Goal: Task Accomplishment & Management: Complete application form

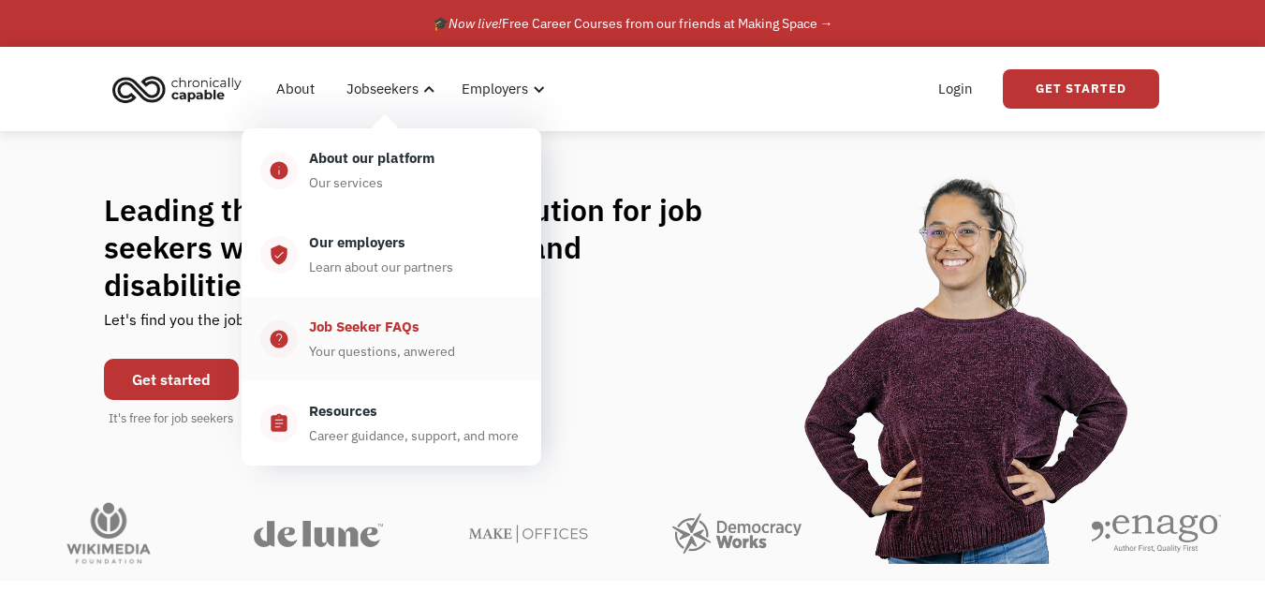
click at [413, 318] on div "Job Seeker FAQs" at bounding box center [364, 326] width 110 height 22
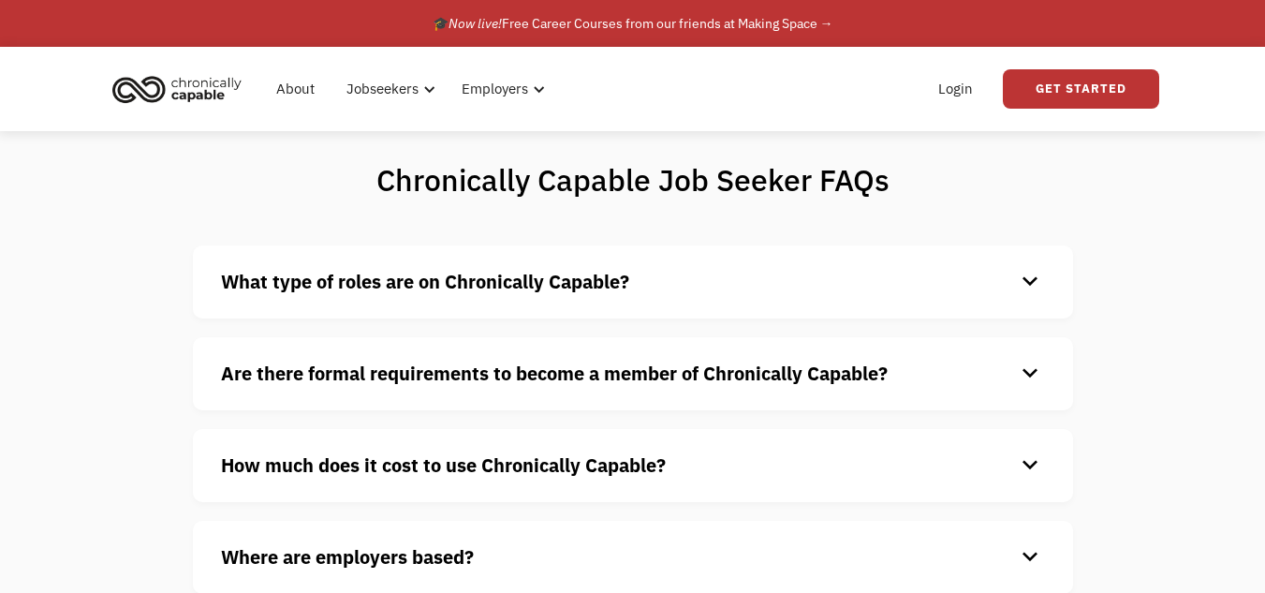
click at [1049, 277] on div "What type of roles are on Chronically Capable? keyboard_arrow_down We offer a r…" at bounding box center [633, 281] width 880 height 73
click at [1032, 284] on div "keyboard_arrow_down" at bounding box center [1030, 282] width 30 height 28
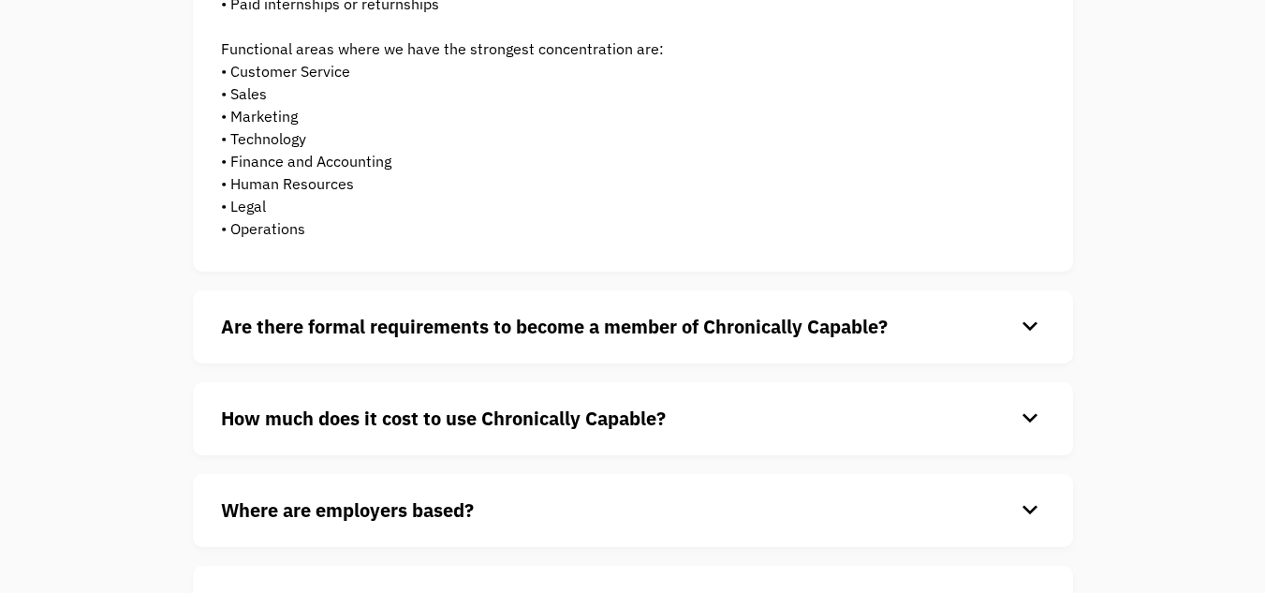
scroll to position [419, 0]
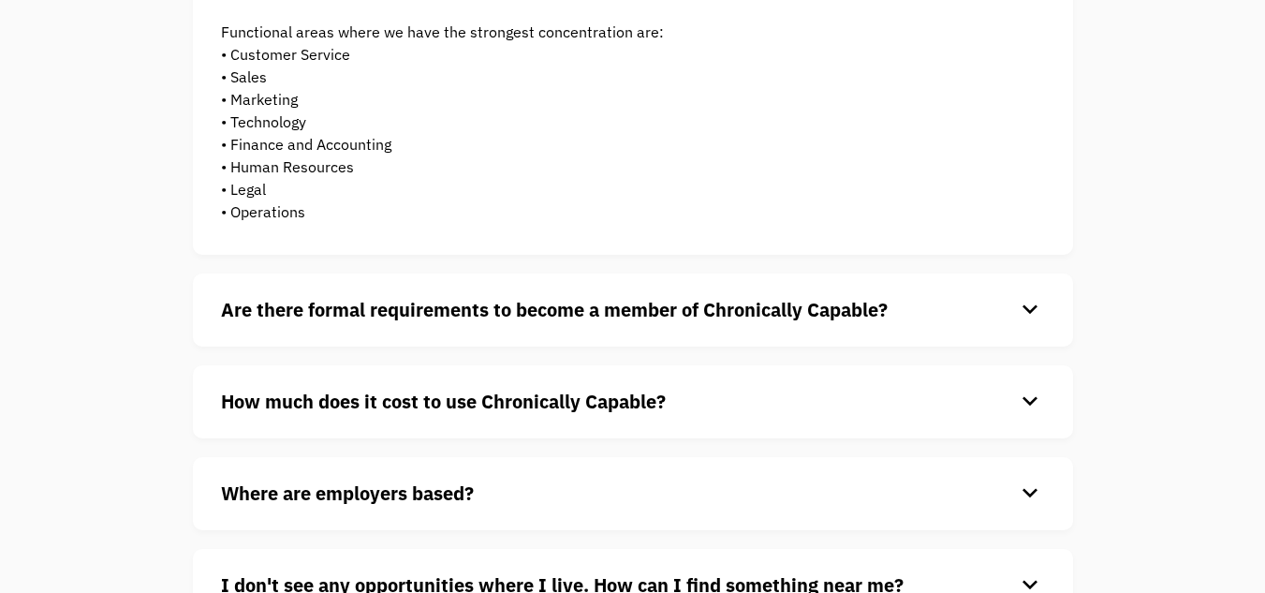
click at [1024, 303] on div "keyboard_arrow_down" at bounding box center [1030, 310] width 30 height 28
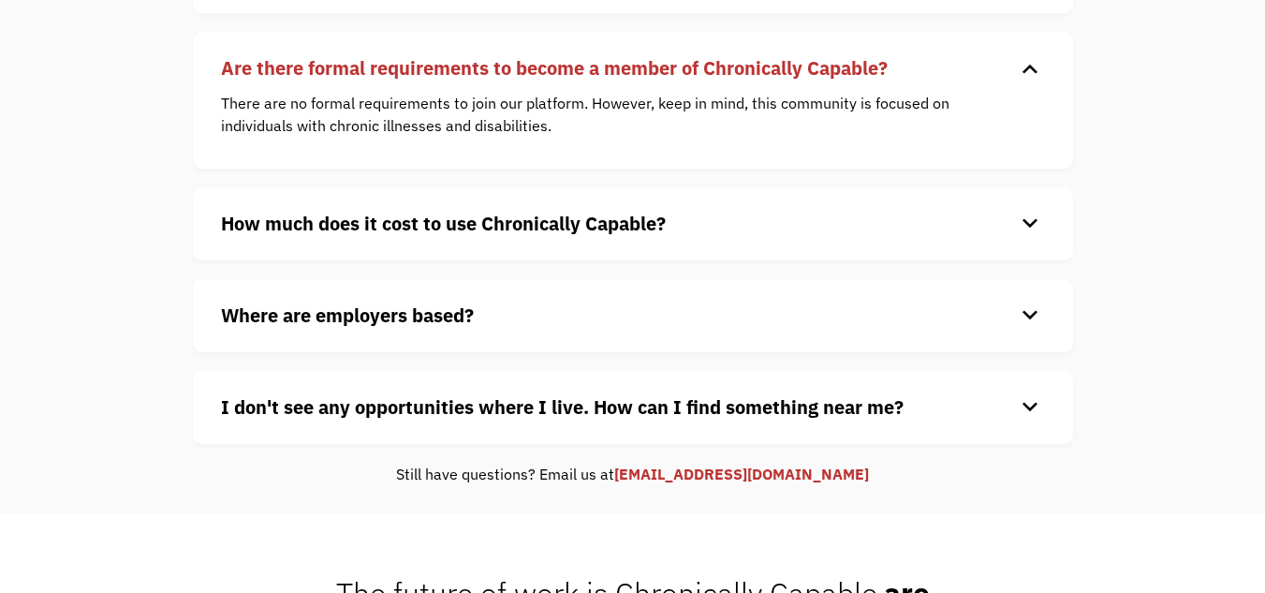
scroll to position [675, 0]
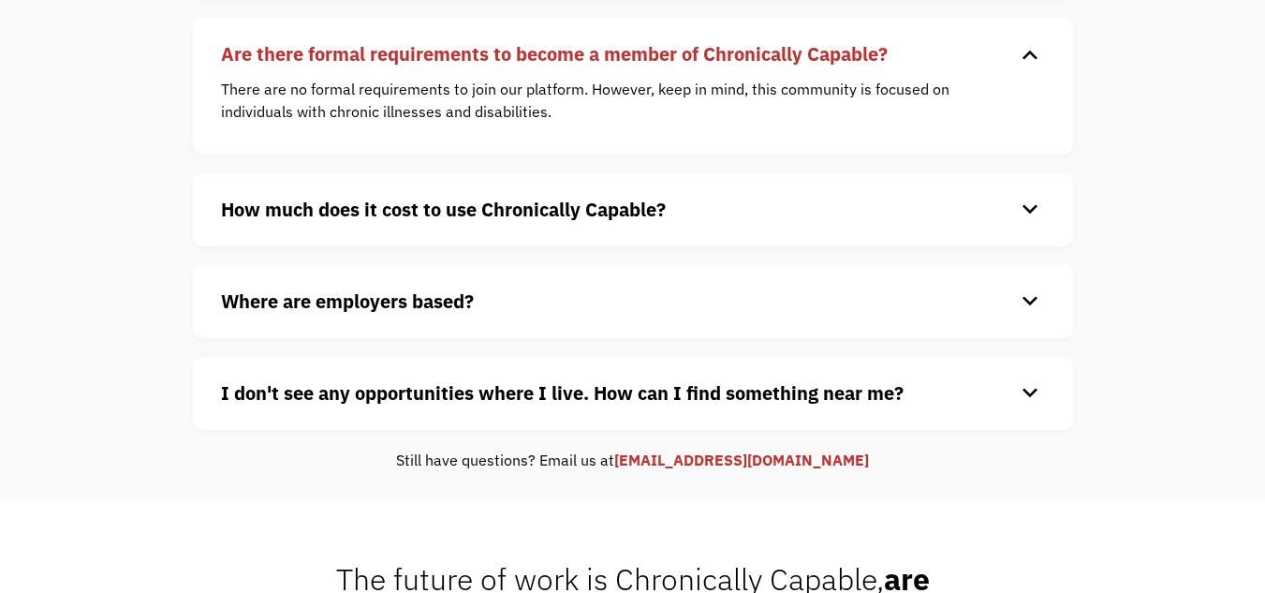
click at [1028, 216] on div "keyboard_arrow_down" at bounding box center [1030, 210] width 30 height 28
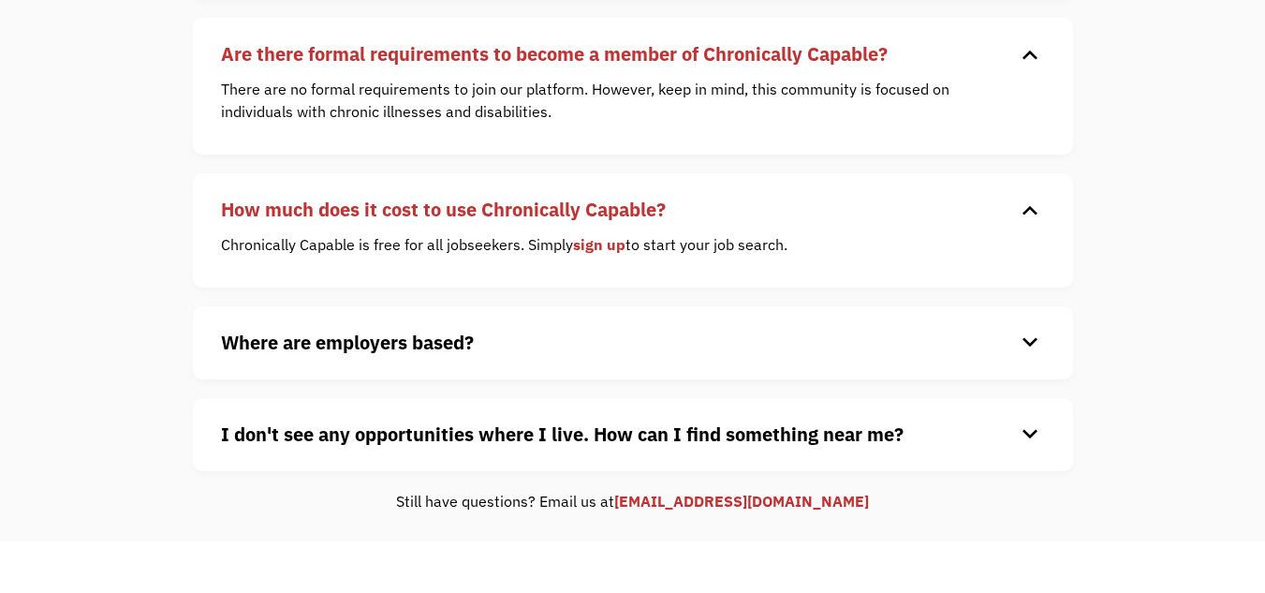
click at [1031, 343] on div "keyboard_arrow_down" at bounding box center [1030, 343] width 30 height 28
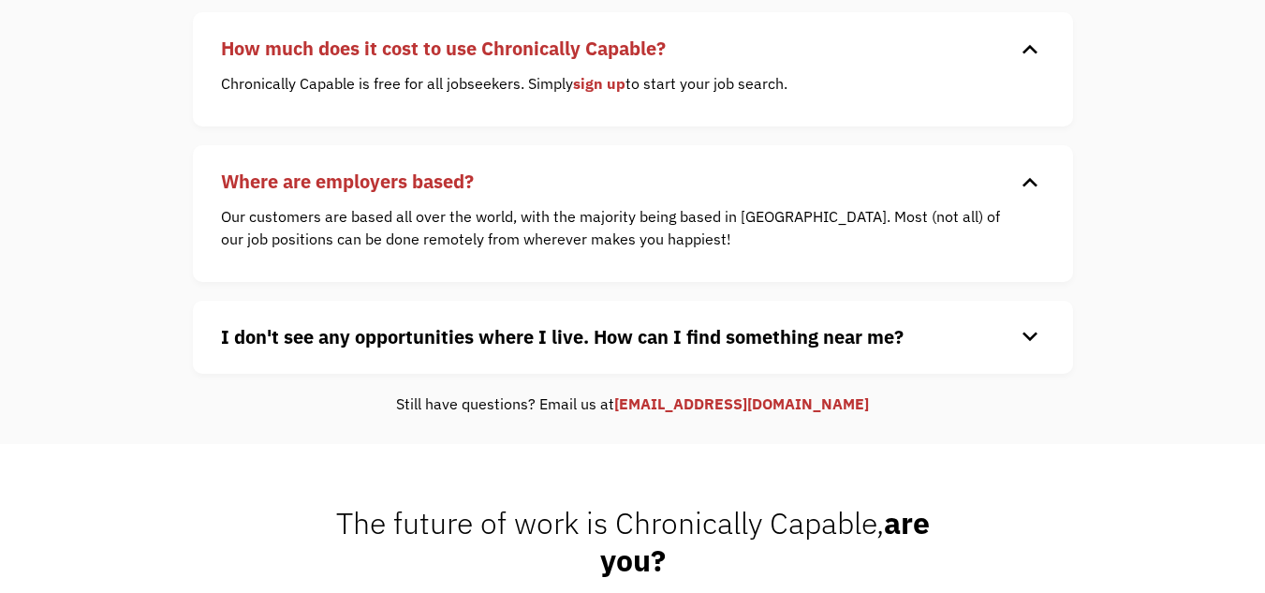
scroll to position [840, 0]
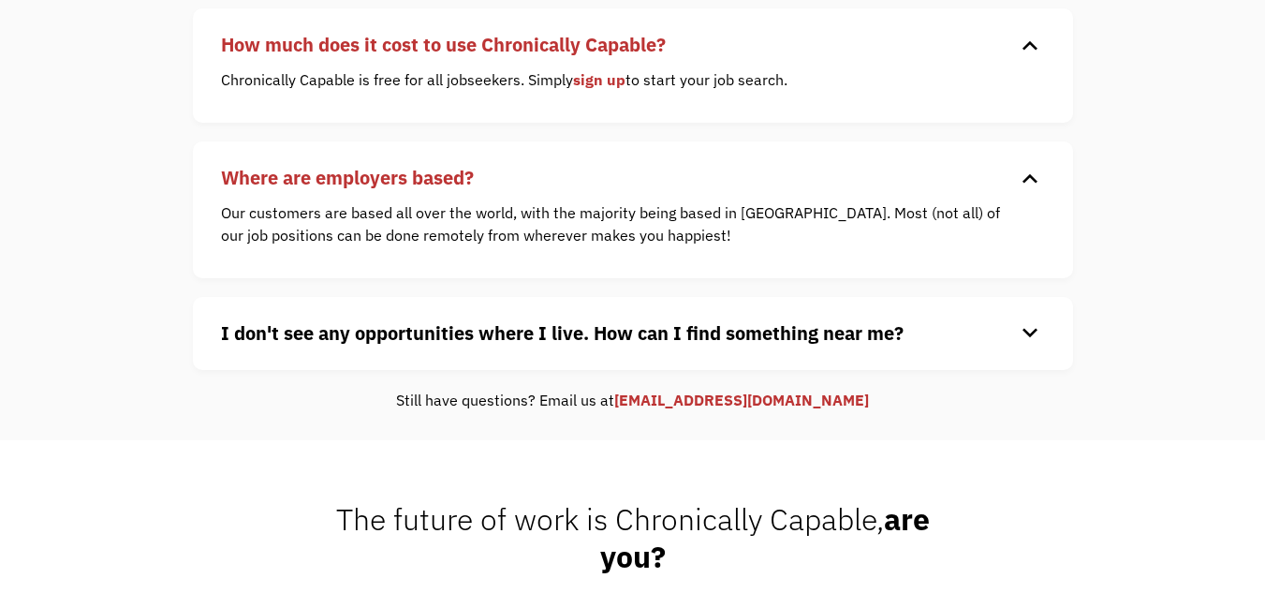
click at [1031, 326] on div "keyboard_arrow_down" at bounding box center [1030, 333] width 30 height 28
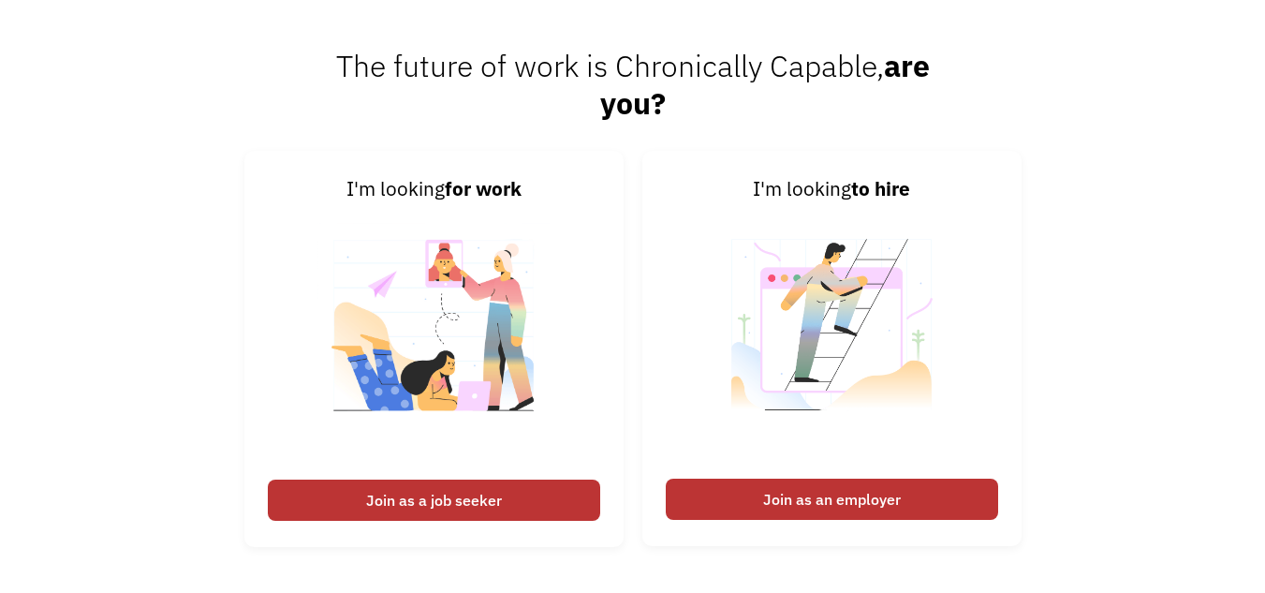
scroll to position [1345, 0]
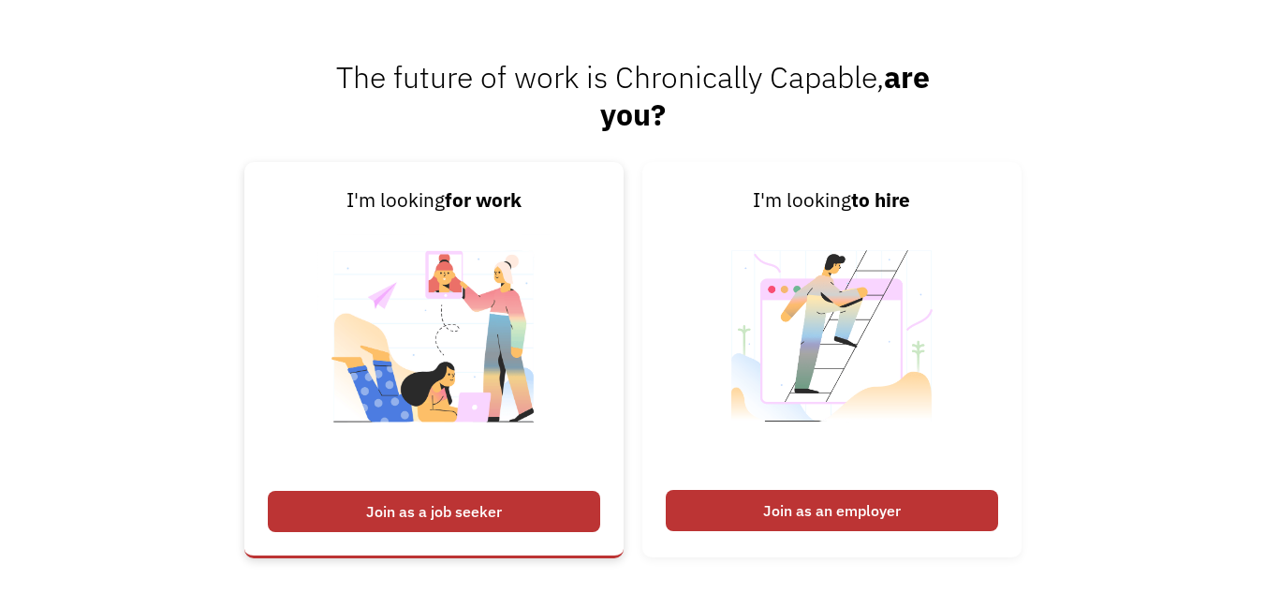
click at [569, 513] on div "Join as a job seeker" at bounding box center [434, 511] width 332 height 41
click at [470, 498] on div "Join as a job seeker" at bounding box center [434, 511] width 332 height 41
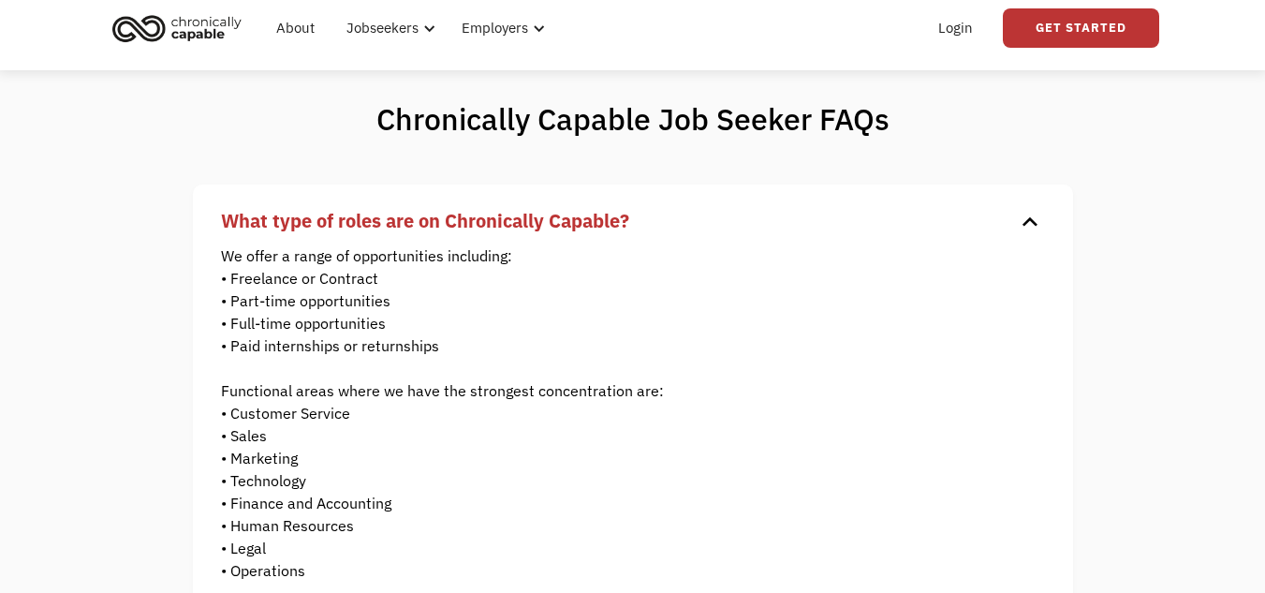
scroll to position [0, 0]
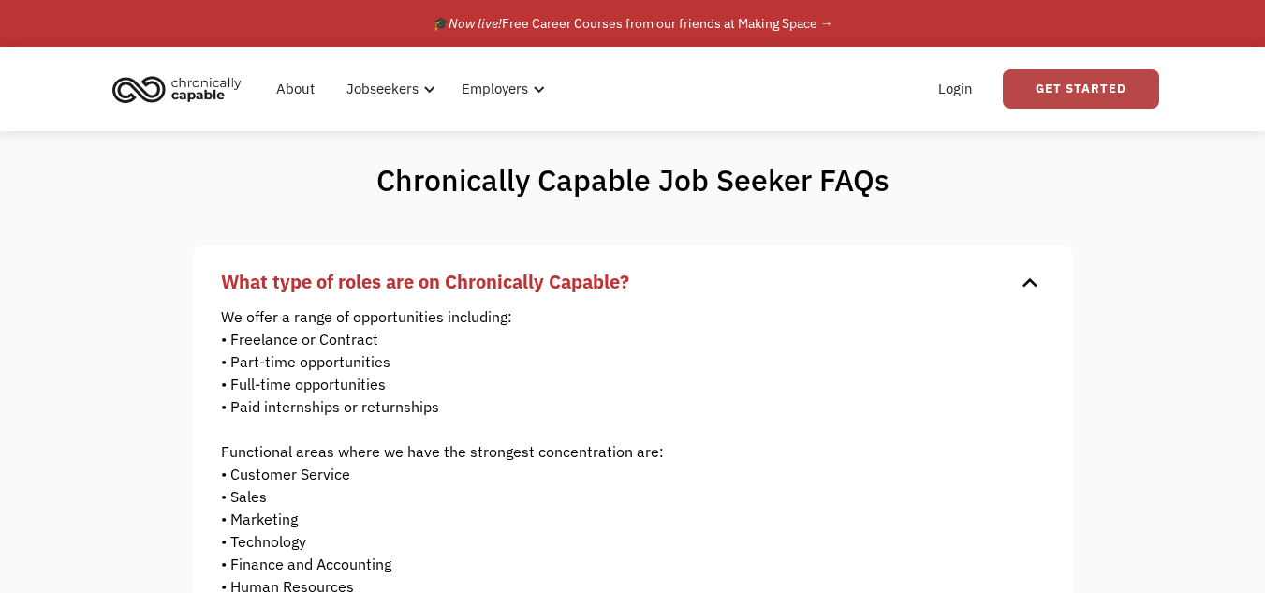
click at [1044, 90] on link "Get Started" at bounding box center [1081, 88] width 156 height 39
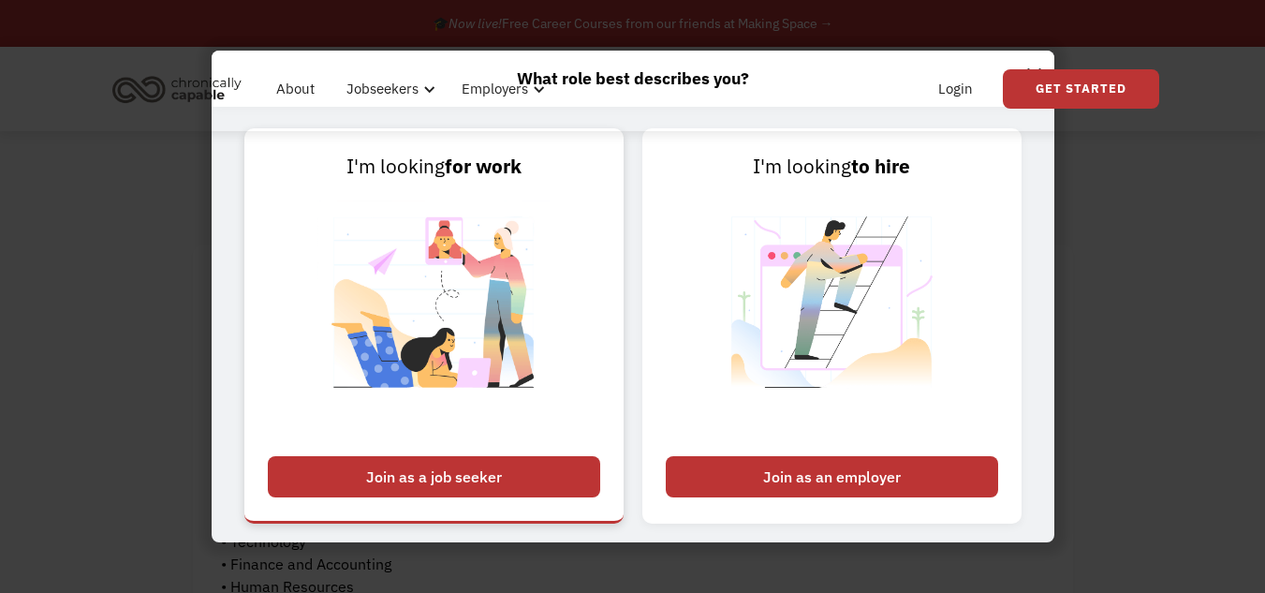
click at [479, 468] on div "Join as a job seeker" at bounding box center [434, 476] width 332 height 41
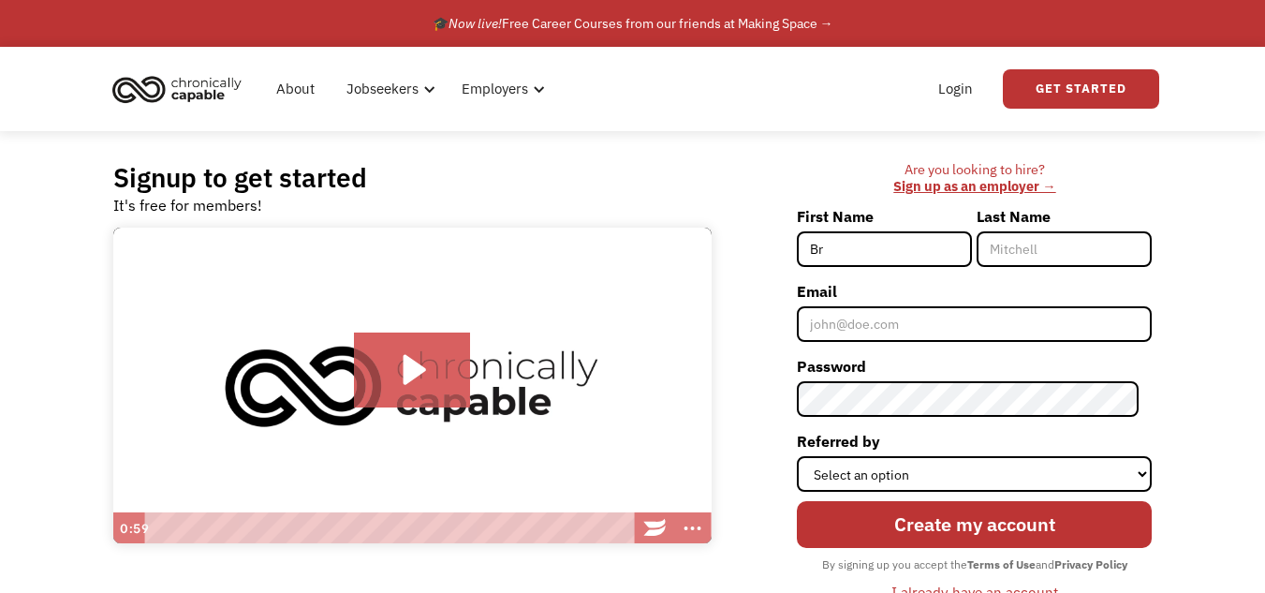
type input "B"
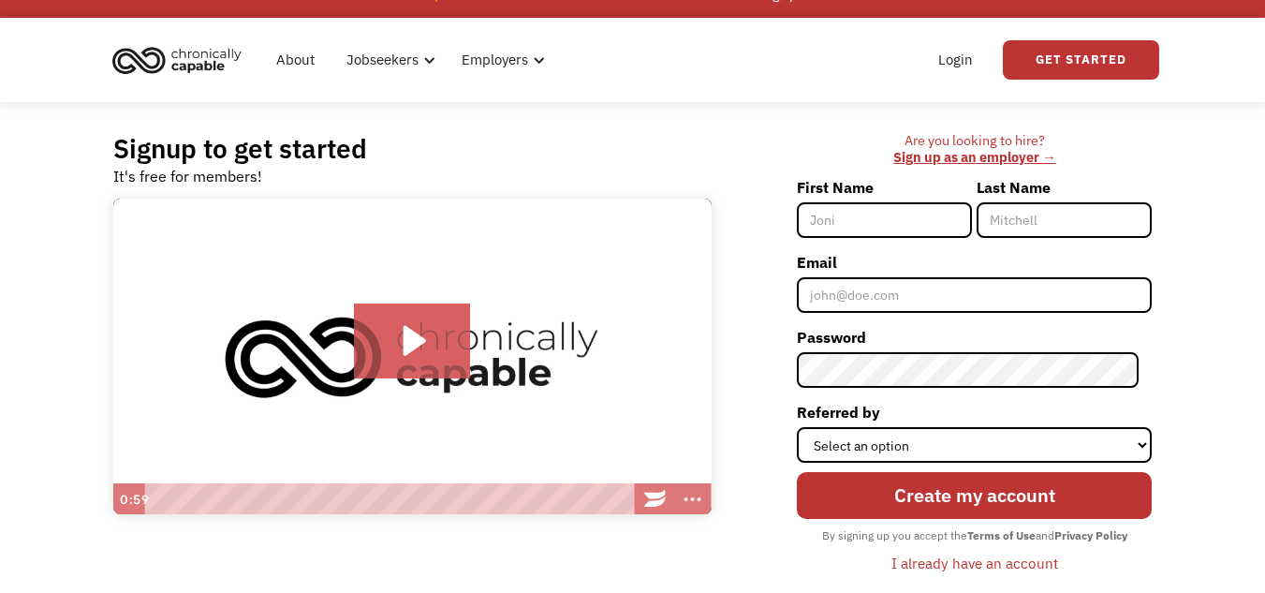
scroll to position [28, 0]
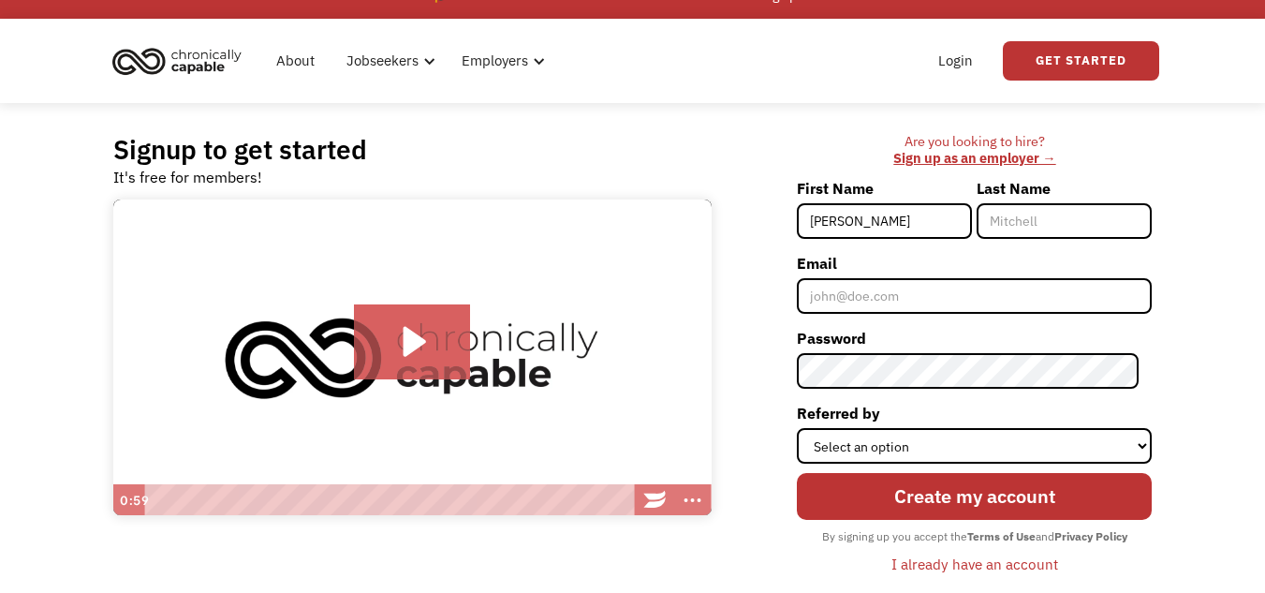
type input "[PERSON_NAME]"
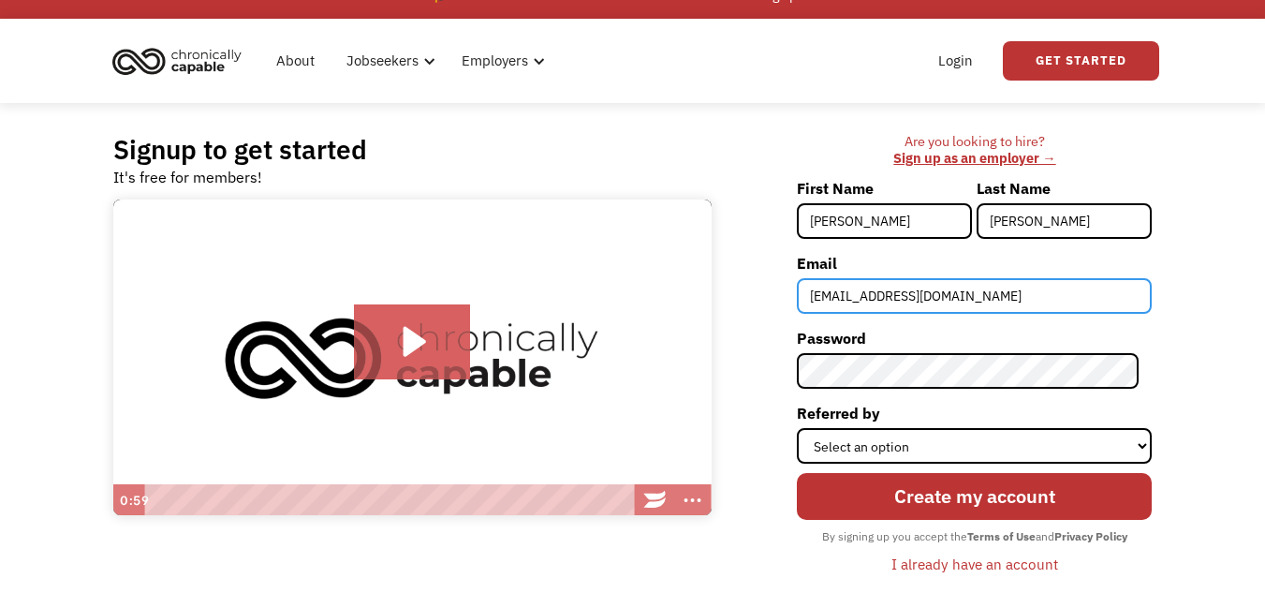
type input "[EMAIL_ADDRESS][DOMAIN_NAME]"
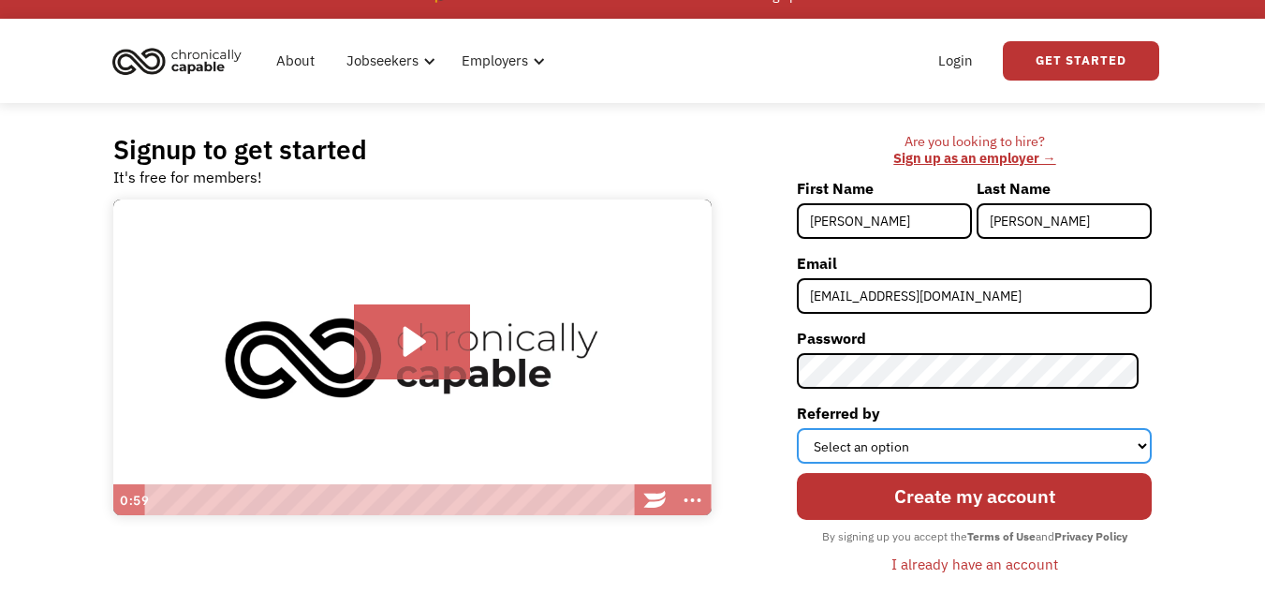
click at [1122, 451] on select "Select an option Instagram Facebook Twitter Search Engine News Article Word of …" at bounding box center [974, 446] width 355 height 36
select select "Search Engine"
click at [810, 428] on select "Select an option Instagram Facebook Twitter Search Engine News Article Word of …" at bounding box center [974, 446] width 355 height 36
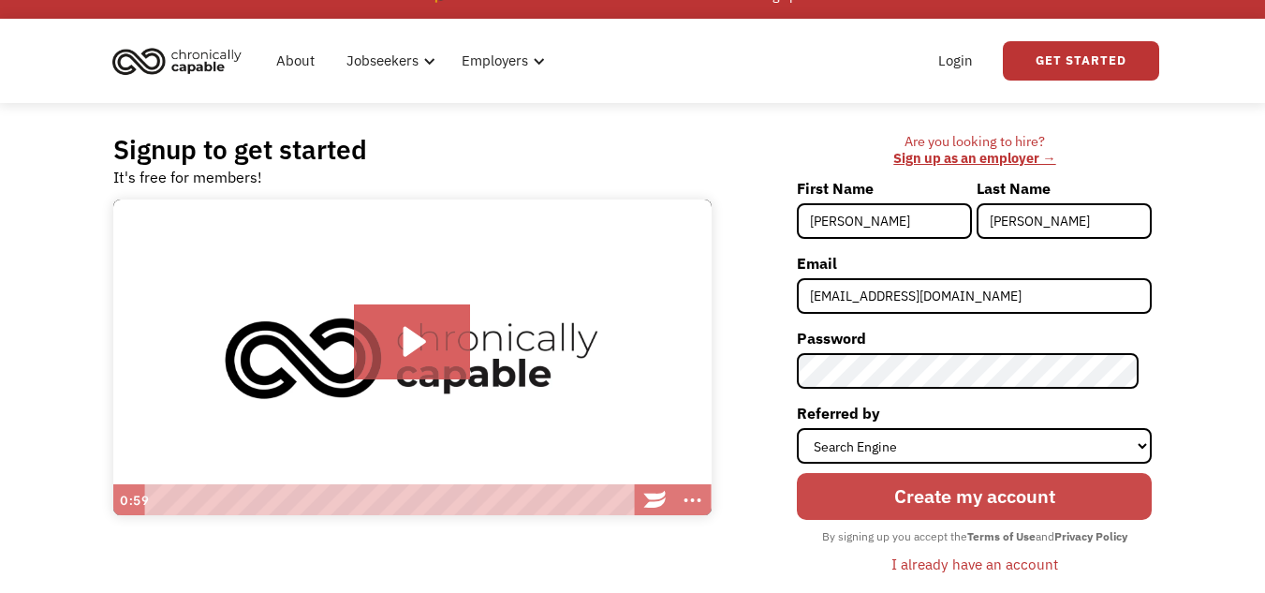
click at [1061, 503] on input "Create my account" at bounding box center [974, 496] width 355 height 46
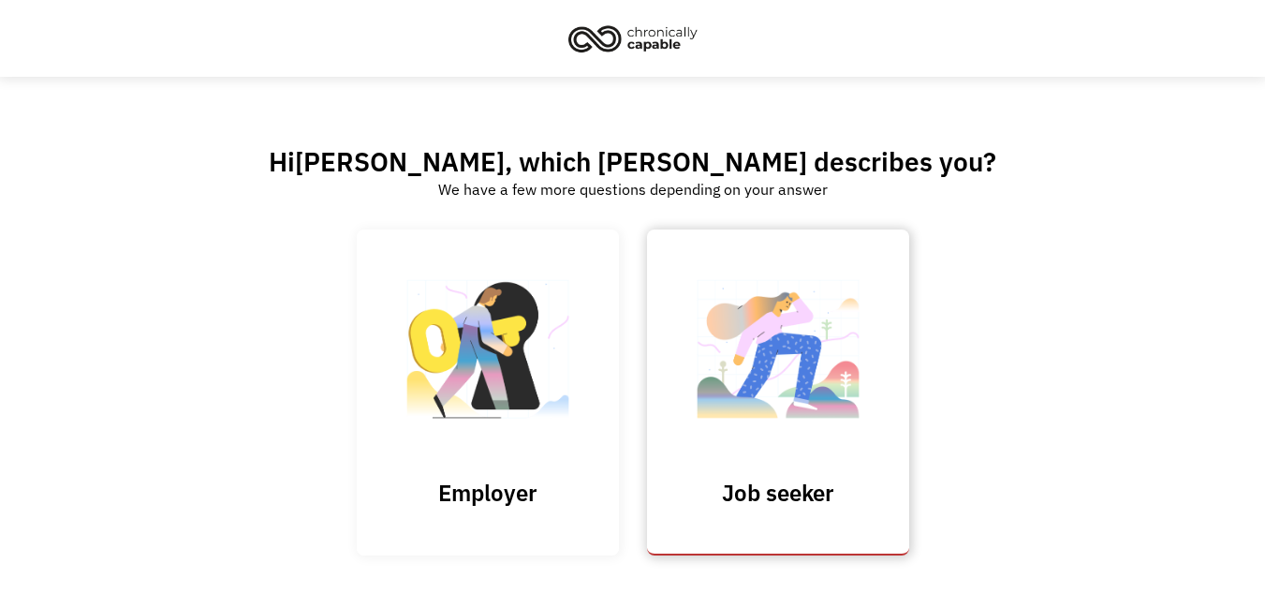
click at [731, 493] on h3 "Job seeker" at bounding box center [777, 492] width 187 height 28
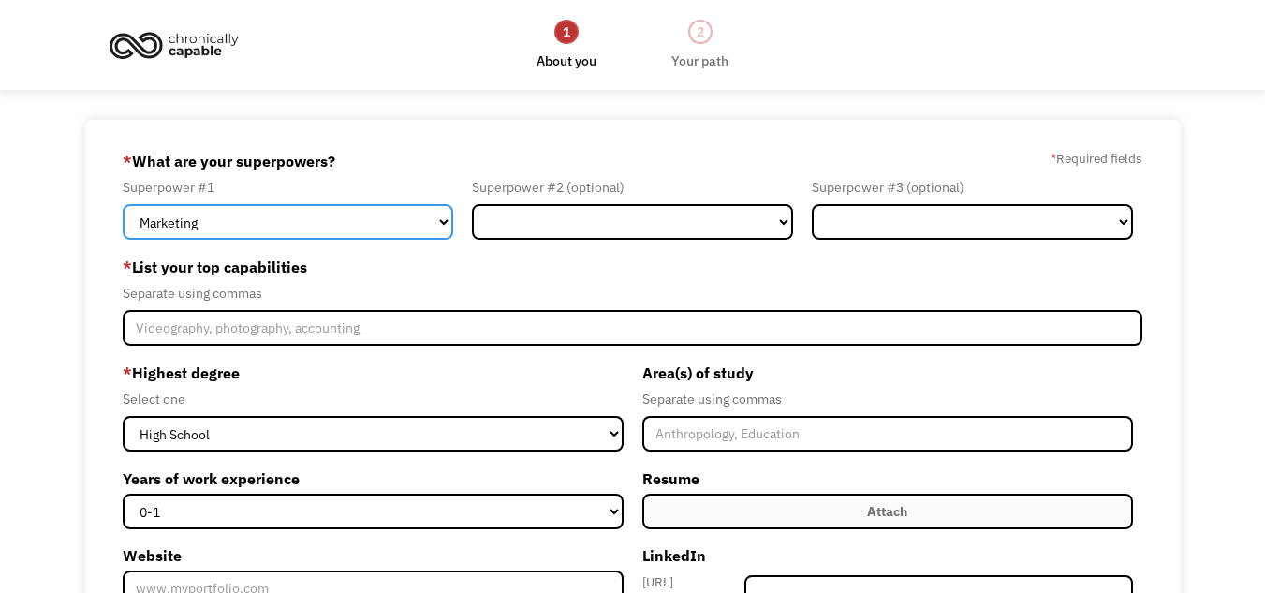
click at [416, 231] on select "Marketing Human Resources Finance Technology Operations Sales Industrial & Manu…" at bounding box center [288, 222] width 330 height 36
select select "Customer Service"
click at [123, 204] on select "Marketing Human Resources Finance Technology Operations Sales Industrial & Manu…" at bounding box center [288, 222] width 330 height 36
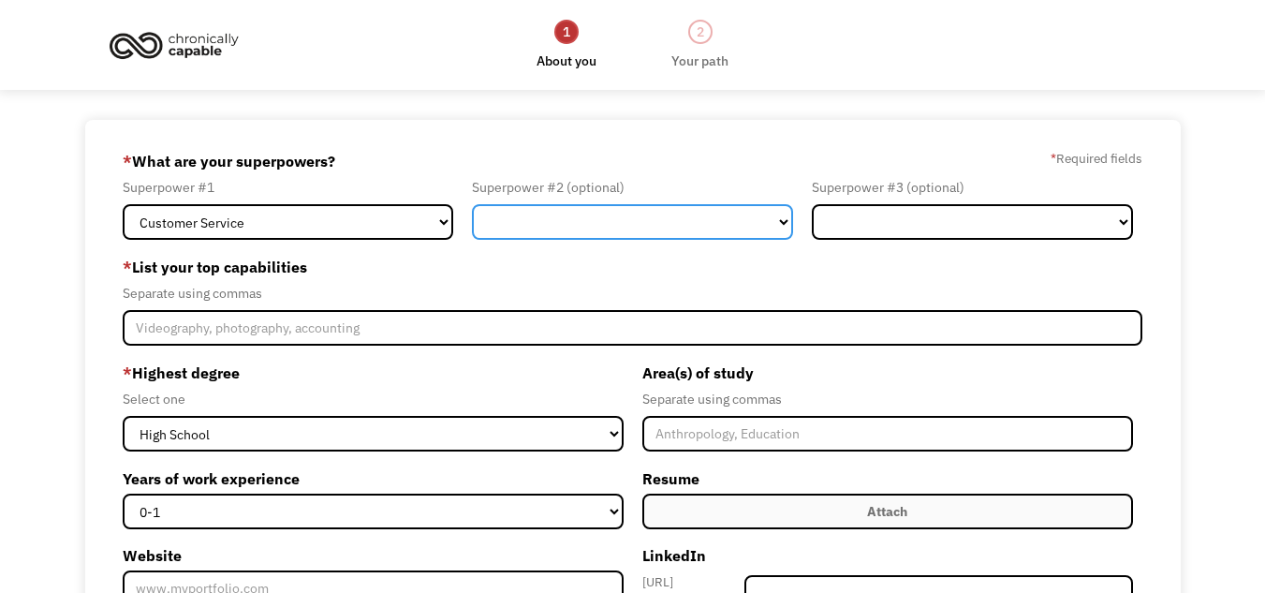
click at [621, 218] on select "Marketing Human Resources Finance Technology Operations Sales Industrial & Manu…" at bounding box center [632, 222] width 321 height 36
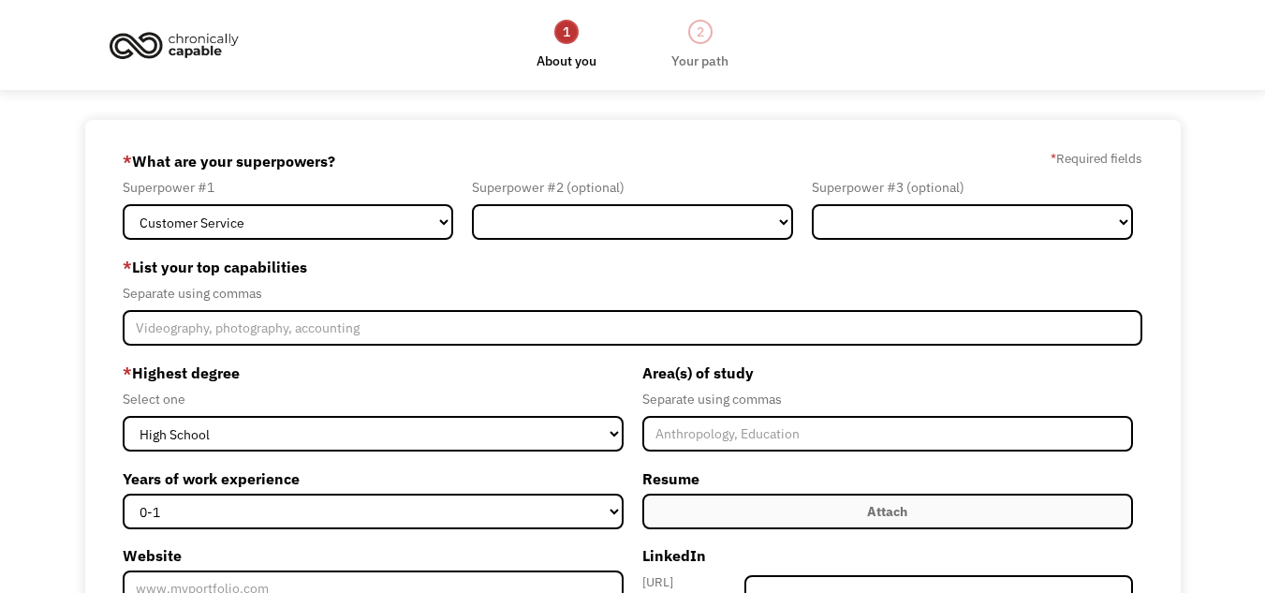
click at [683, 168] on div "* What are your superpowers? * Required fields" at bounding box center [632, 161] width 1019 height 30
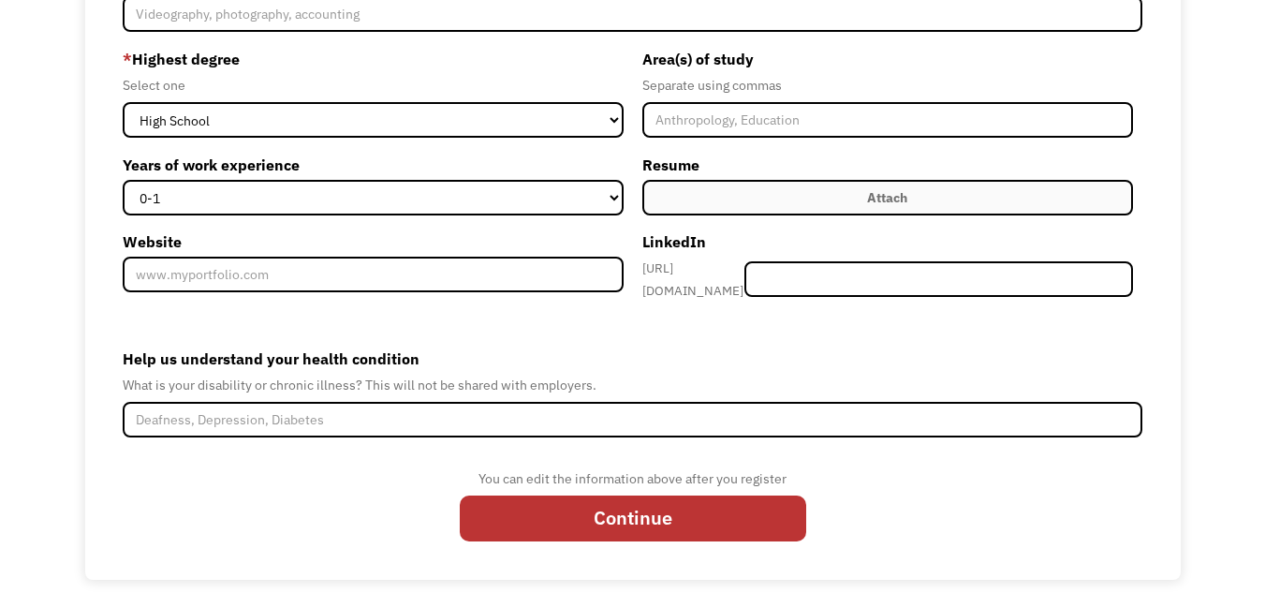
scroll to position [315, 0]
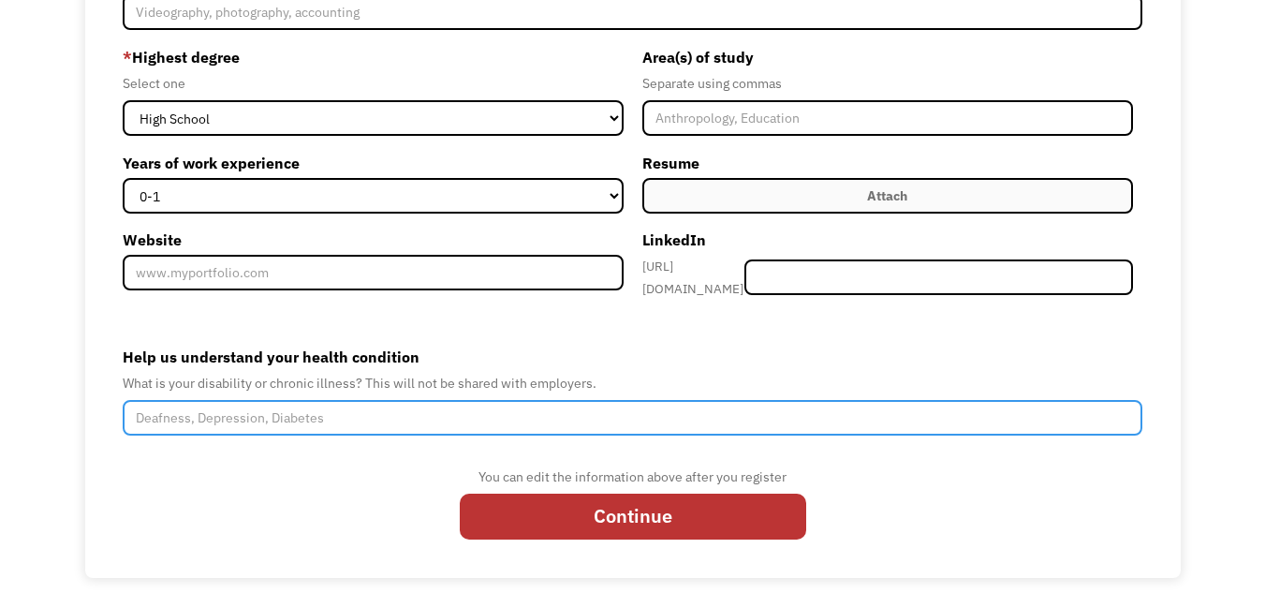
click at [996, 424] on input "Help us understand your health condition" at bounding box center [632, 418] width 1019 height 36
type input "[MEDICAL_DATA], [MEDICAL_DATA]"
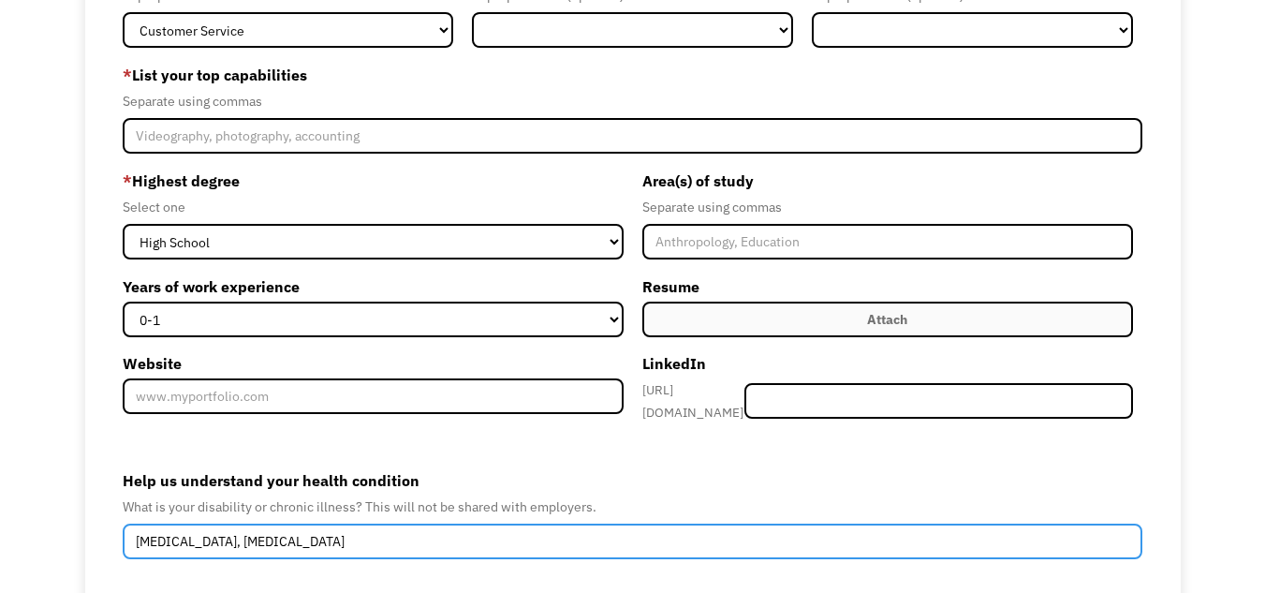
scroll to position [147, 0]
